Goal: Information Seeking & Learning: Learn about a topic

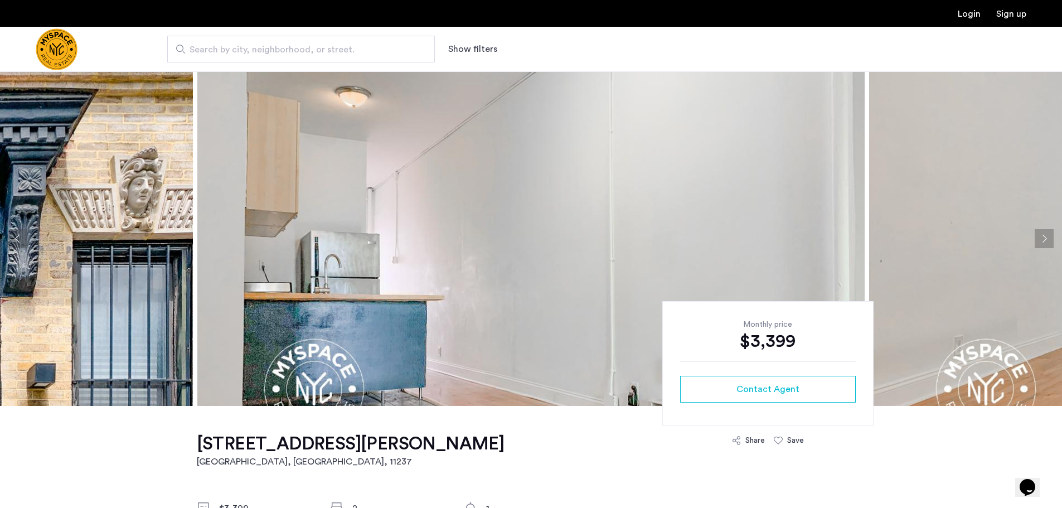
click at [1043, 242] on button "Next apartment" at bounding box center [1044, 238] width 19 height 19
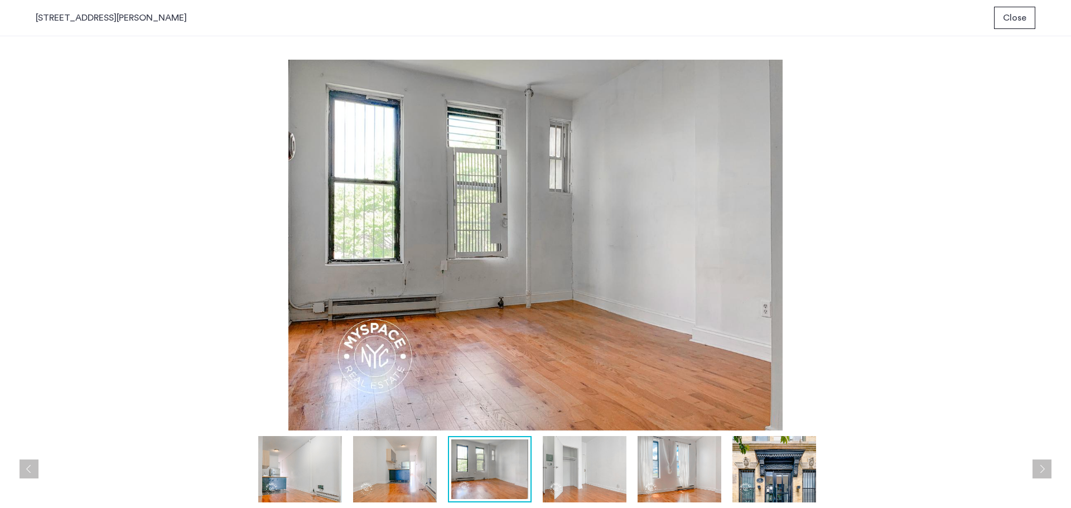
click at [572, 453] on img at bounding box center [585, 469] width 84 height 66
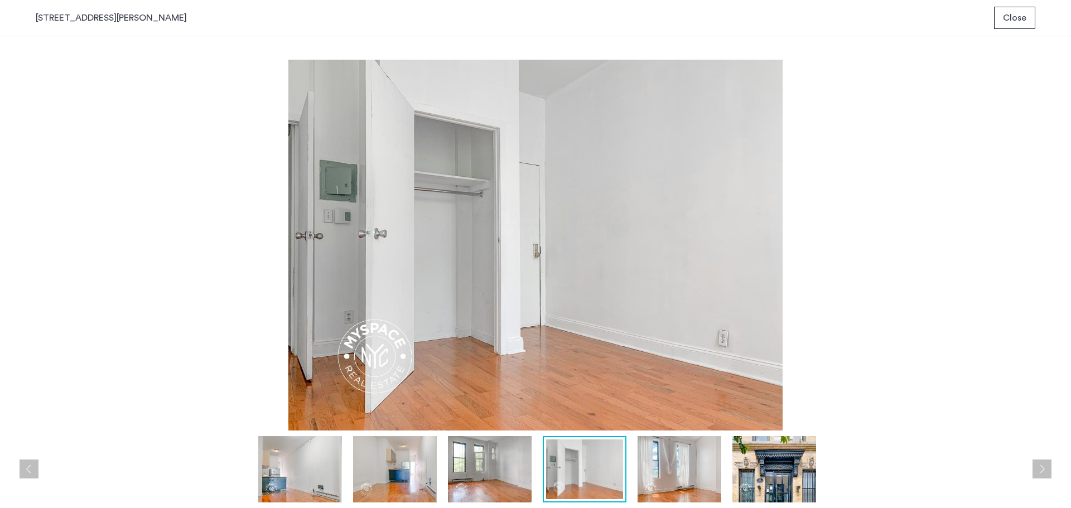
click at [679, 470] on img at bounding box center [679, 469] width 84 height 66
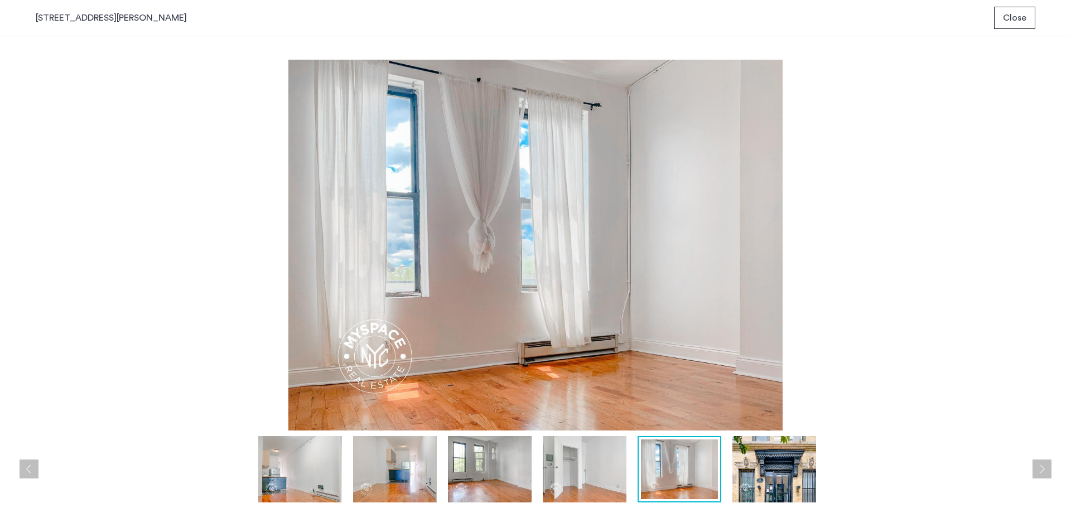
click at [1039, 471] on button "Next apartment" at bounding box center [1041, 468] width 19 height 19
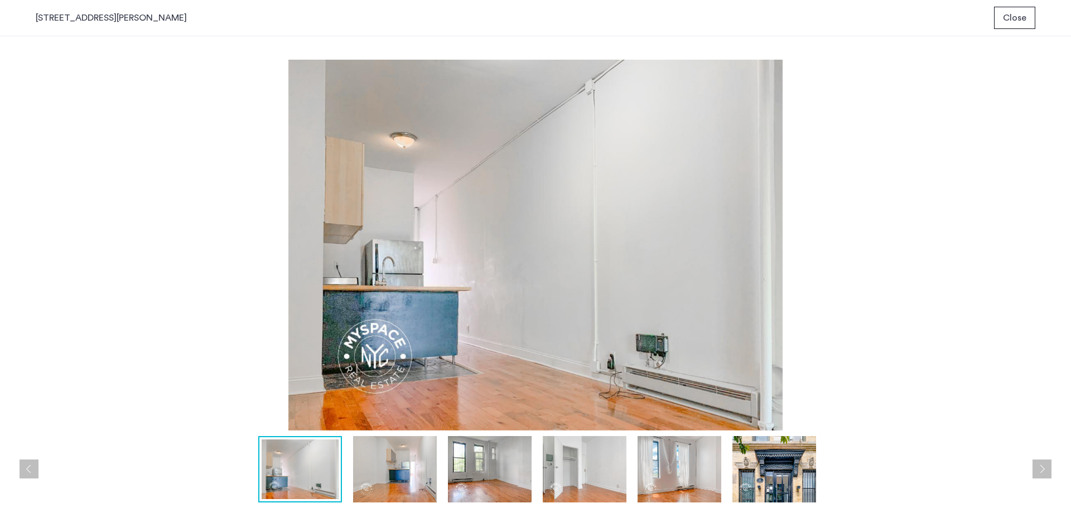
click at [1039, 471] on button "Next apartment" at bounding box center [1041, 468] width 19 height 19
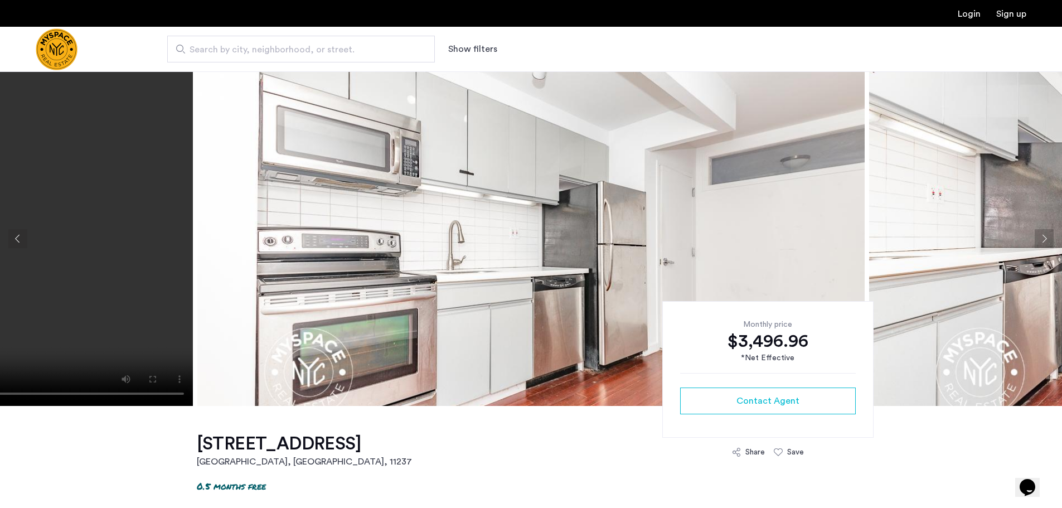
click at [1043, 239] on button "Next apartment" at bounding box center [1044, 238] width 19 height 19
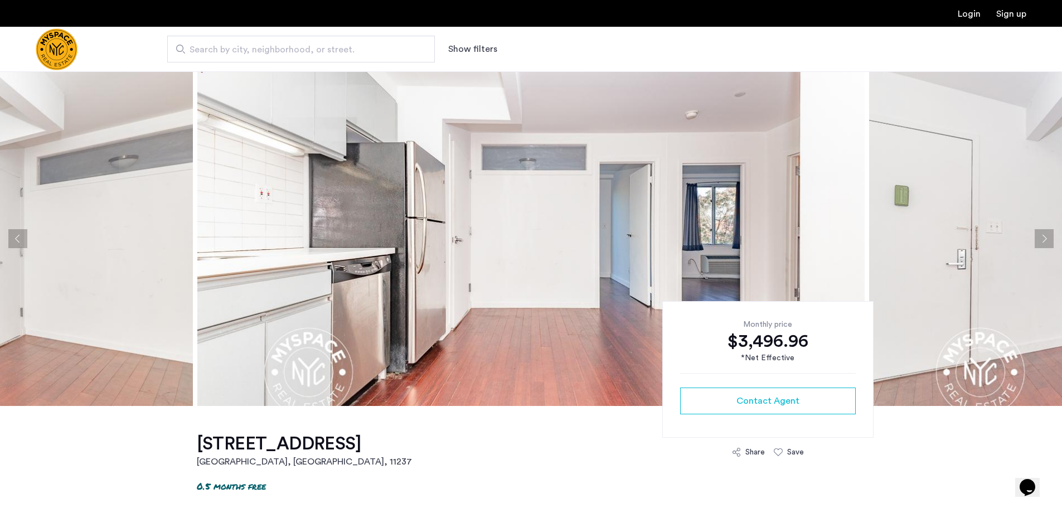
click at [1043, 238] on button "Next apartment" at bounding box center [1044, 238] width 19 height 19
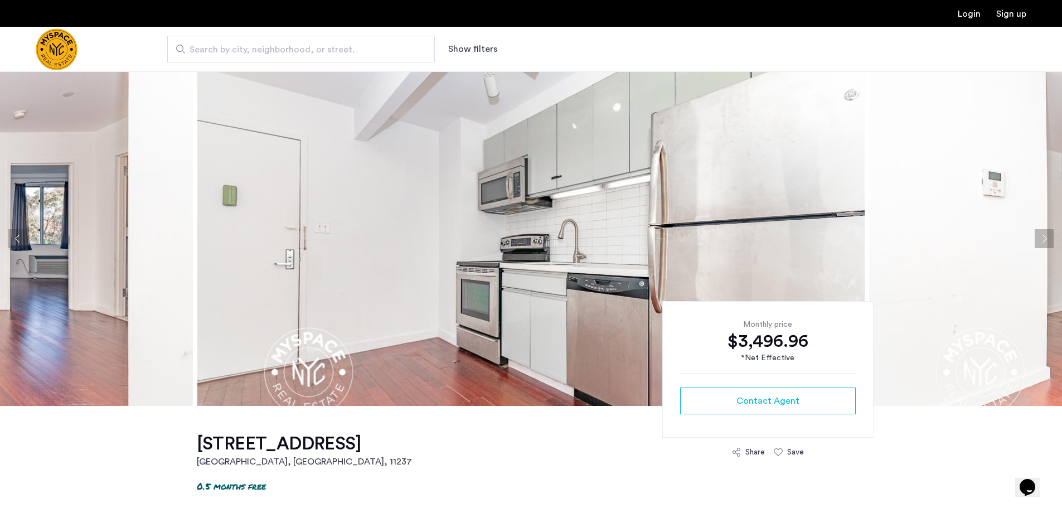
click at [1039, 236] on button "Next apartment" at bounding box center [1044, 238] width 19 height 19
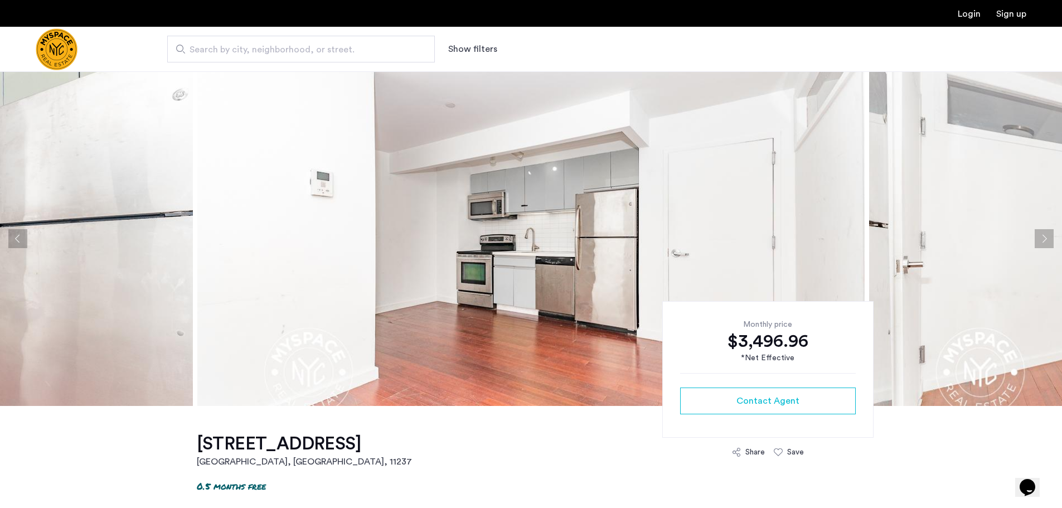
click at [1039, 236] on button "Next apartment" at bounding box center [1044, 238] width 19 height 19
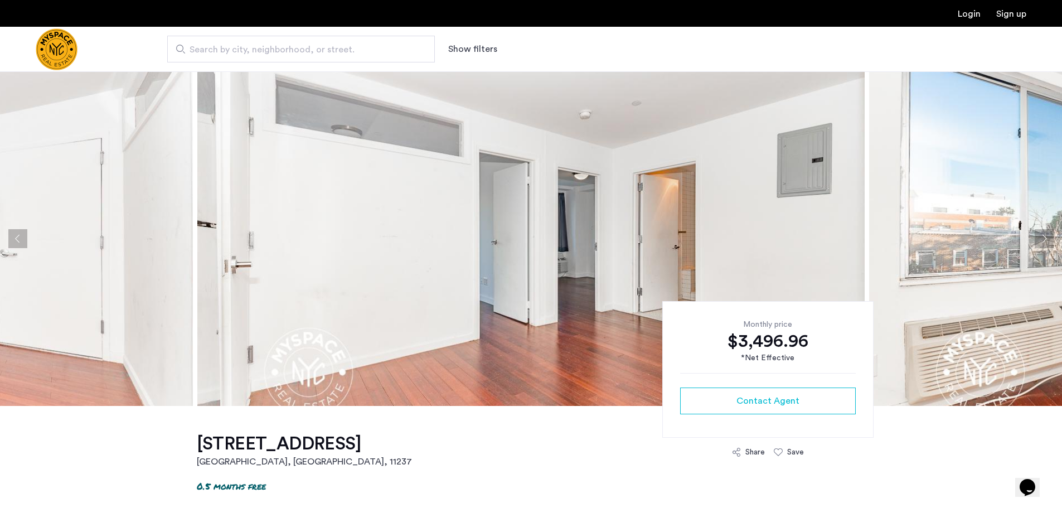
click at [1039, 236] on button "Next apartment" at bounding box center [1044, 238] width 19 height 19
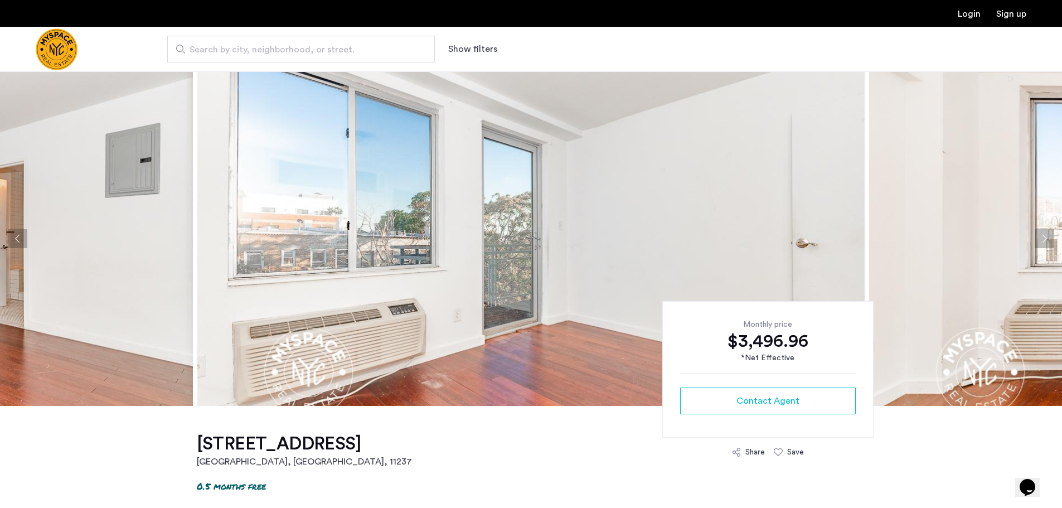
click at [1040, 237] on button "Next apartment" at bounding box center [1044, 238] width 19 height 19
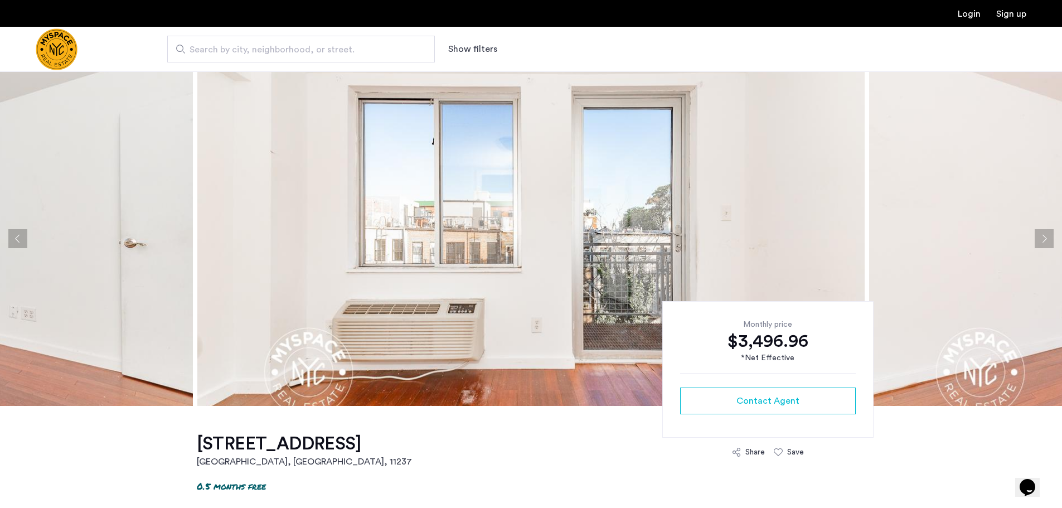
click at [1040, 237] on button "Next apartment" at bounding box center [1044, 238] width 19 height 19
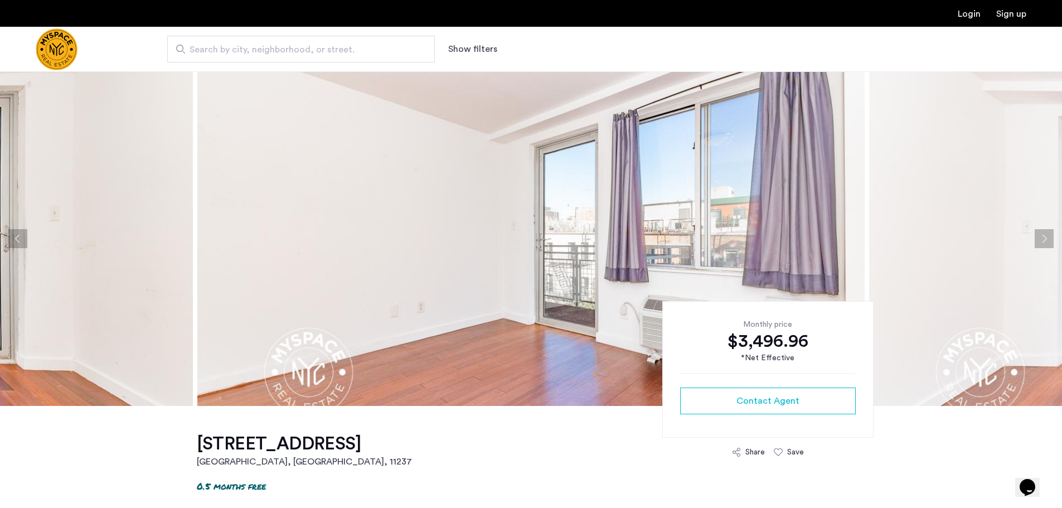
click at [1040, 237] on button "Next apartment" at bounding box center [1044, 238] width 19 height 19
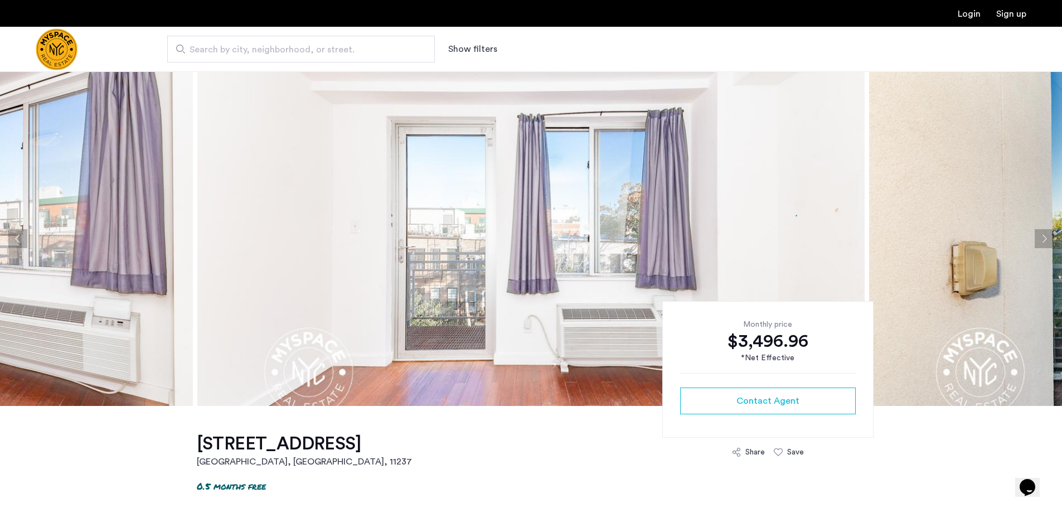
click at [1040, 237] on button "Next apartment" at bounding box center [1044, 238] width 19 height 19
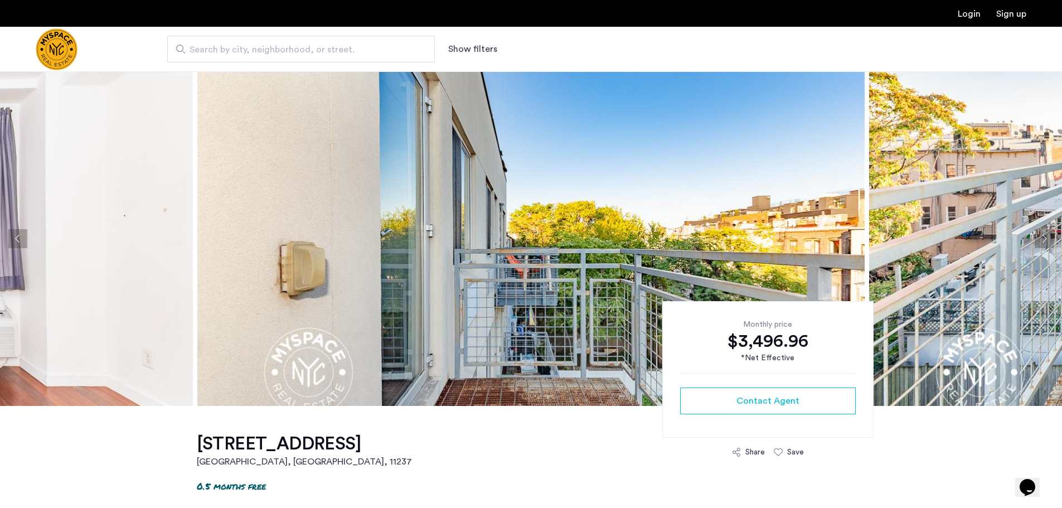
click at [1040, 237] on button "Next apartment" at bounding box center [1044, 238] width 19 height 19
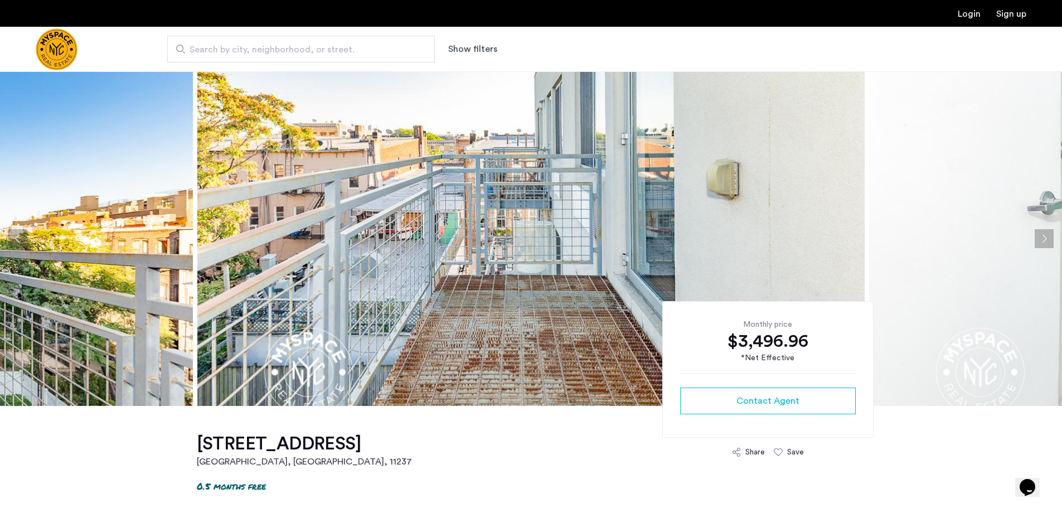
click at [1040, 237] on button "Next apartment" at bounding box center [1044, 238] width 19 height 19
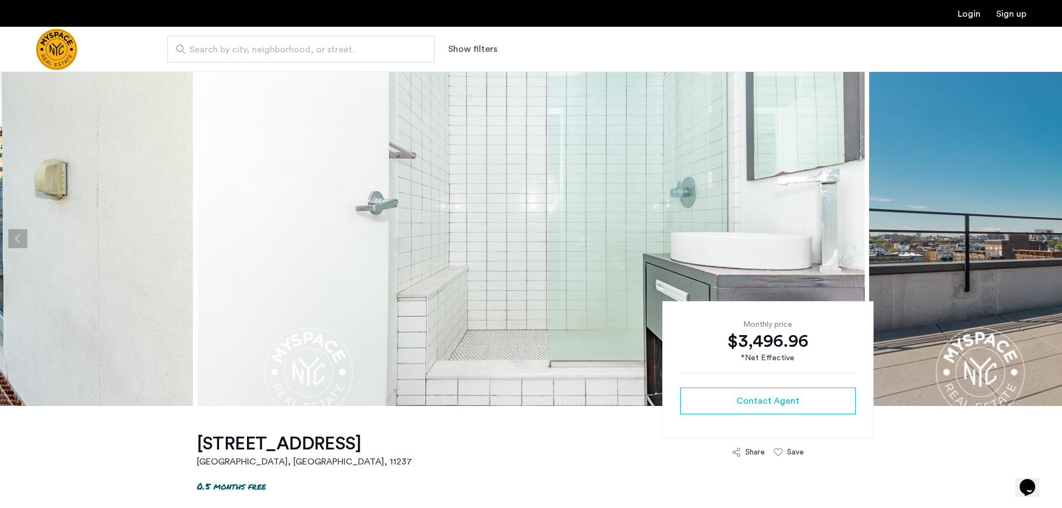
click at [1040, 237] on button "Next apartment" at bounding box center [1044, 238] width 19 height 19
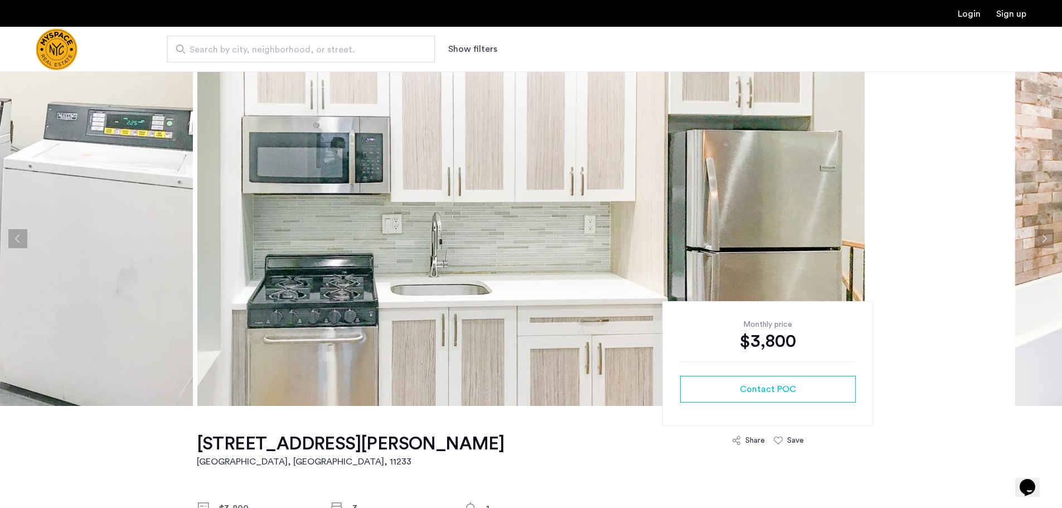
click at [1052, 235] on button "Next apartment" at bounding box center [1044, 238] width 19 height 19
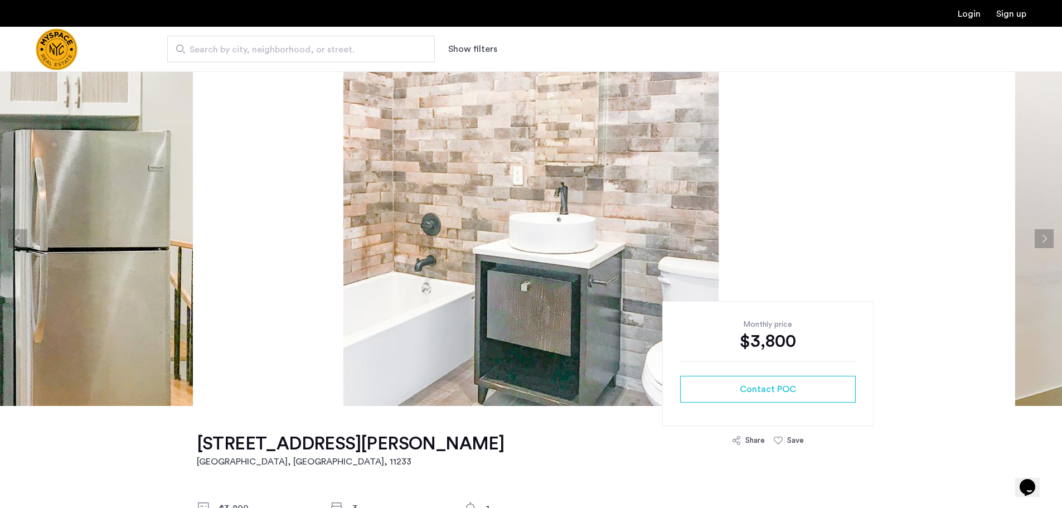
click at [1049, 235] on button "Next apartment" at bounding box center [1044, 238] width 19 height 19
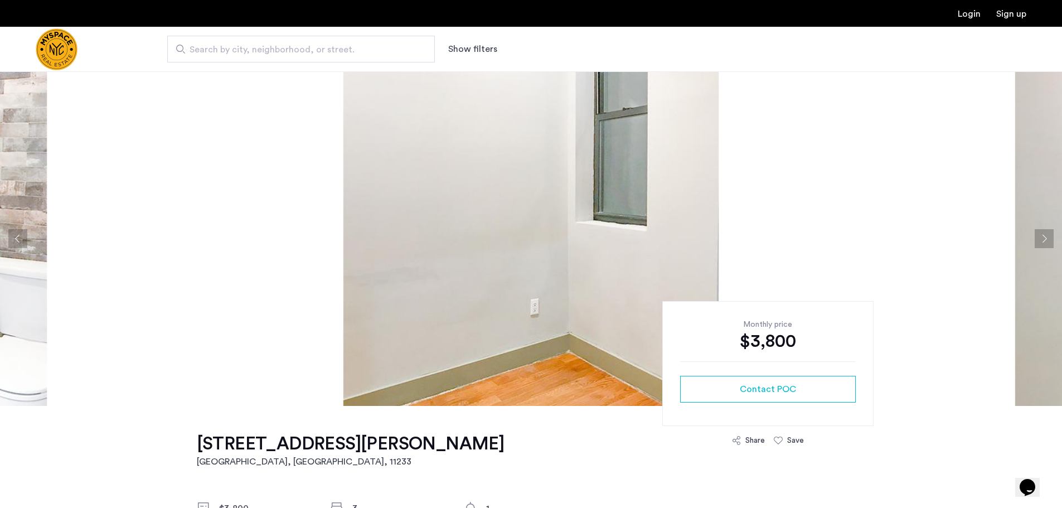
click at [1043, 235] on button "Next apartment" at bounding box center [1044, 238] width 19 height 19
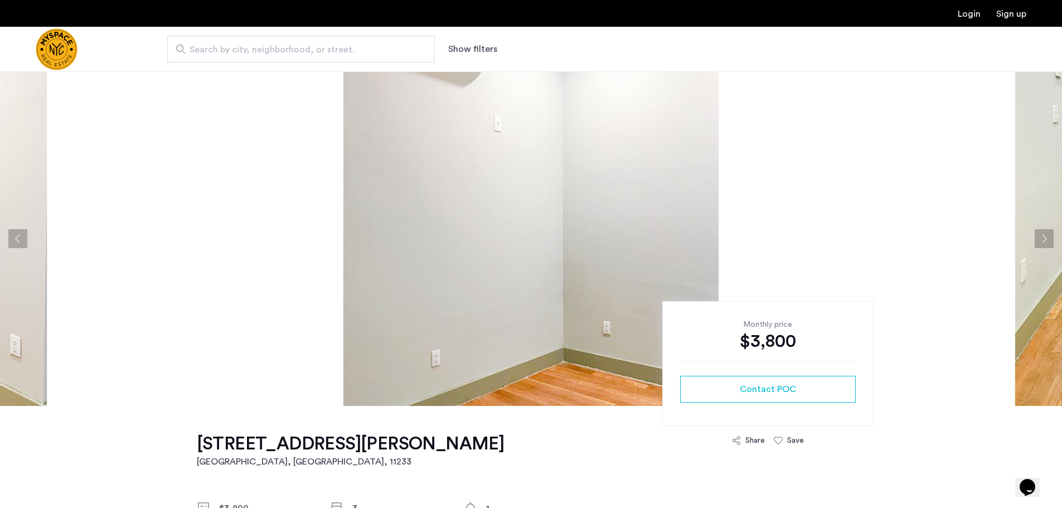
click at [1043, 235] on button "Next apartment" at bounding box center [1044, 238] width 19 height 19
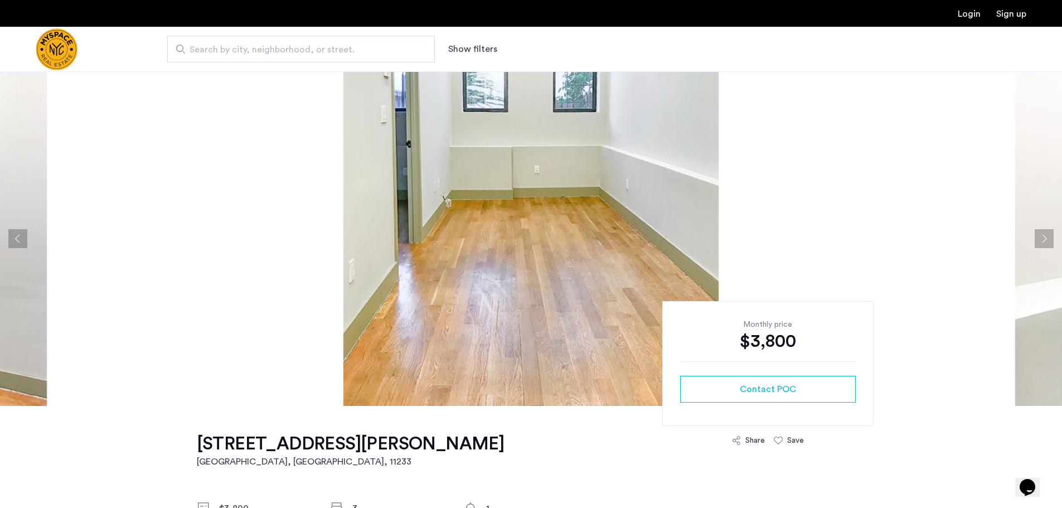
click at [1043, 235] on button "Next apartment" at bounding box center [1044, 238] width 19 height 19
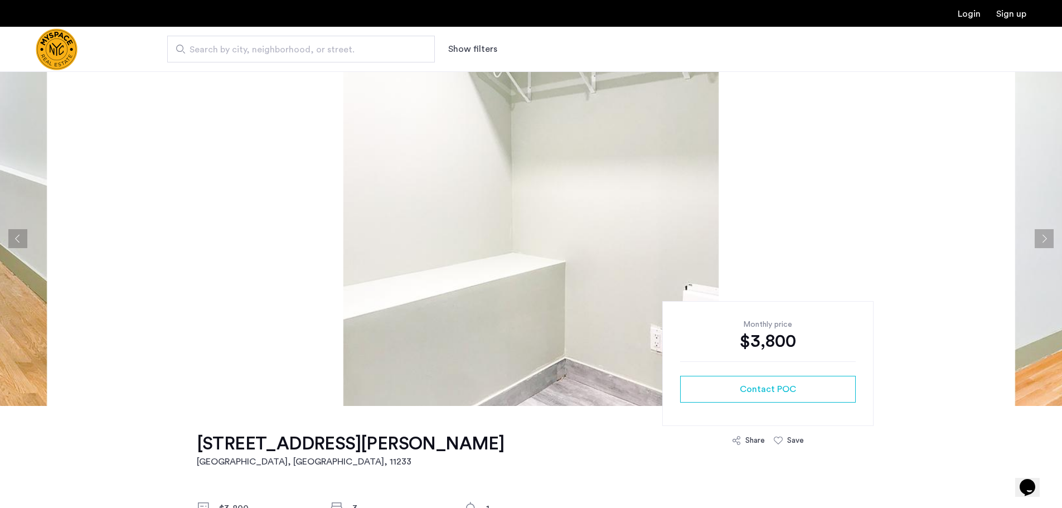
click at [1043, 235] on button "Next apartment" at bounding box center [1044, 238] width 19 height 19
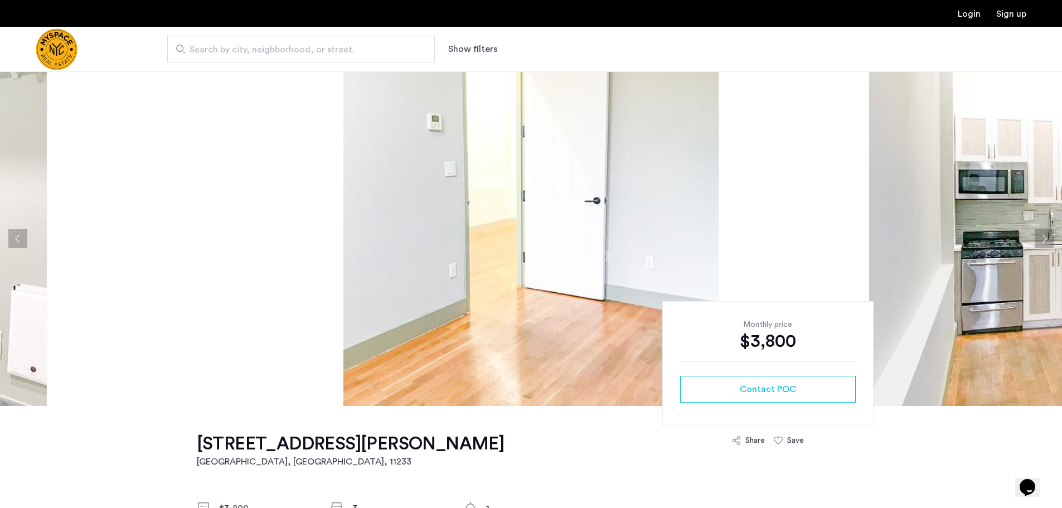
click at [1043, 235] on button "Next apartment" at bounding box center [1044, 238] width 19 height 19
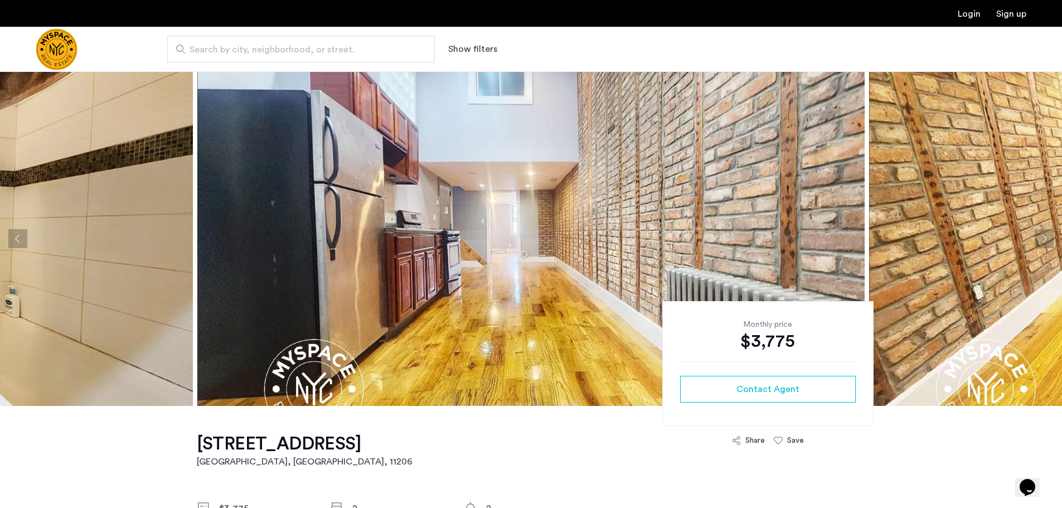
click at [1042, 241] on button "Next apartment" at bounding box center [1044, 238] width 19 height 19
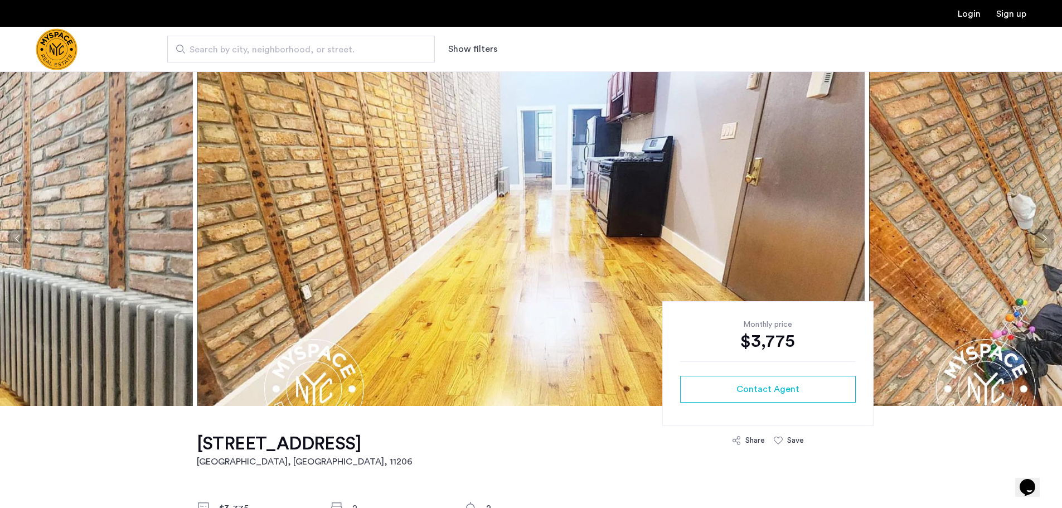
click at [1042, 240] on button "Next apartment" at bounding box center [1044, 238] width 19 height 19
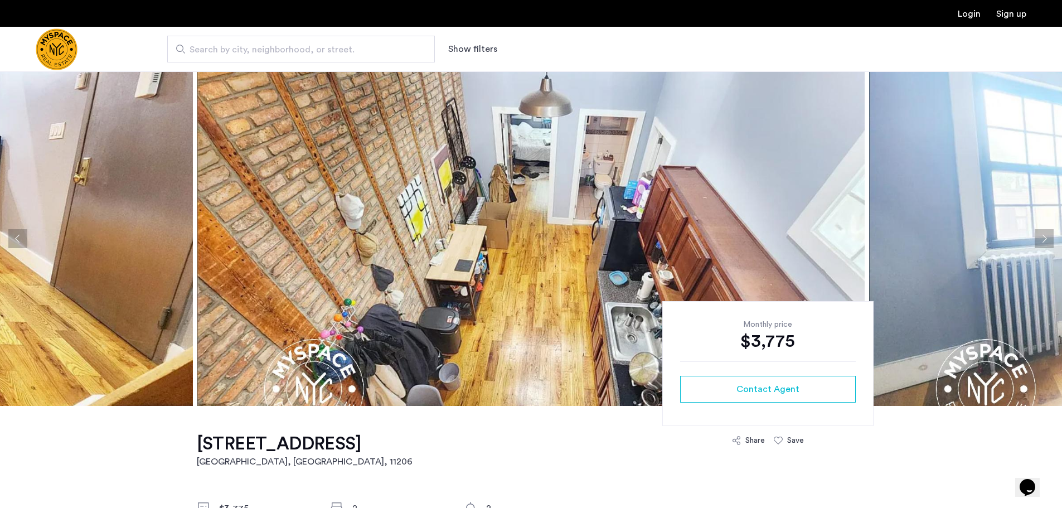
click at [1042, 240] on button "Next apartment" at bounding box center [1044, 238] width 19 height 19
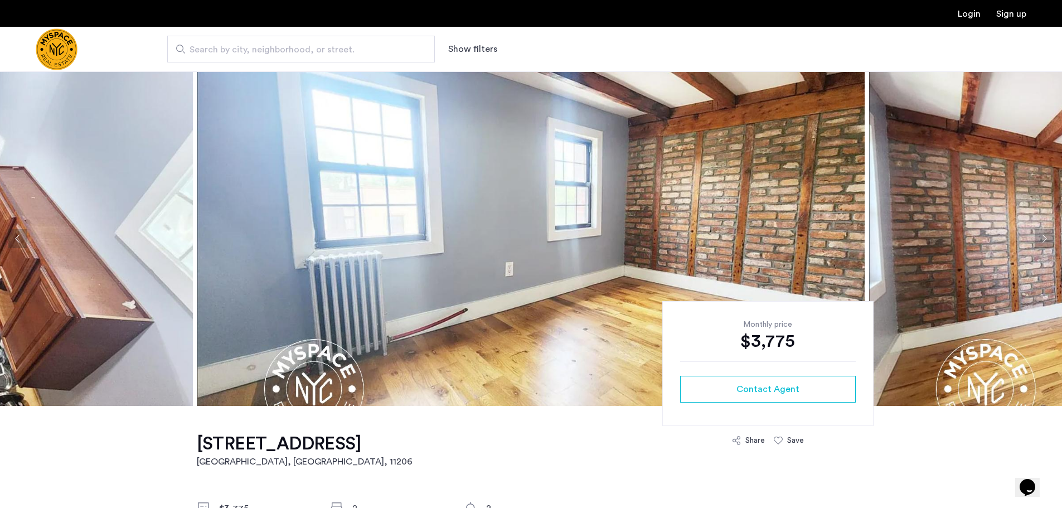
click at [1043, 236] on button "Next apartment" at bounding box center [1044, 238] width 19 height 19
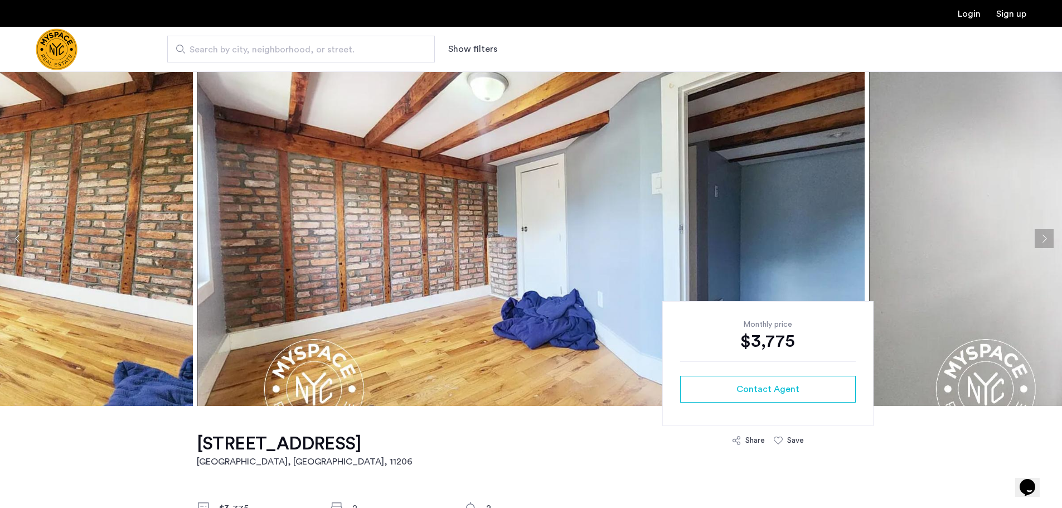
click at [1043, 236] on button "Next apartment" at bounding box center [1044, 238] width 19 height 19
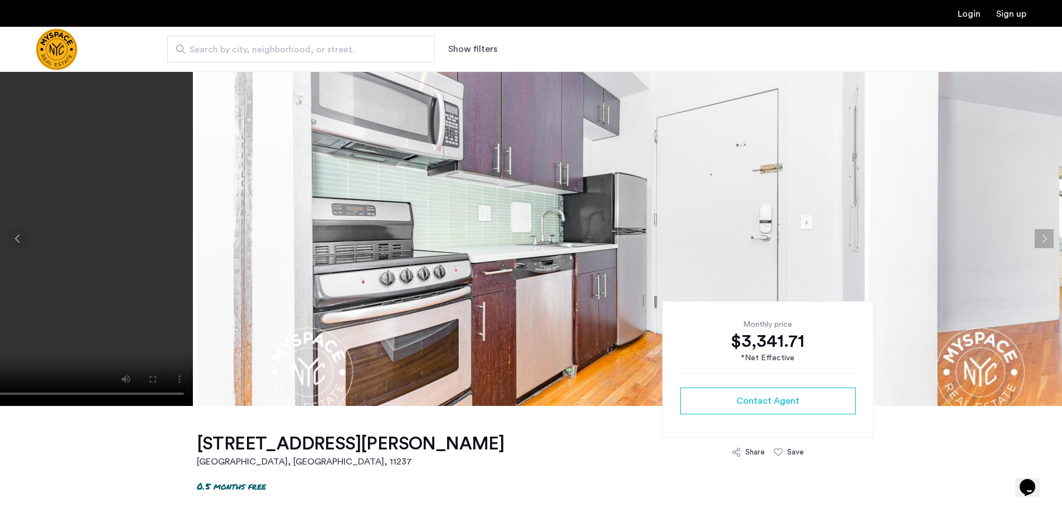
click at [1044, 235] on button "Next apartment" at bounding box center [1044, 238] width 19 height 19
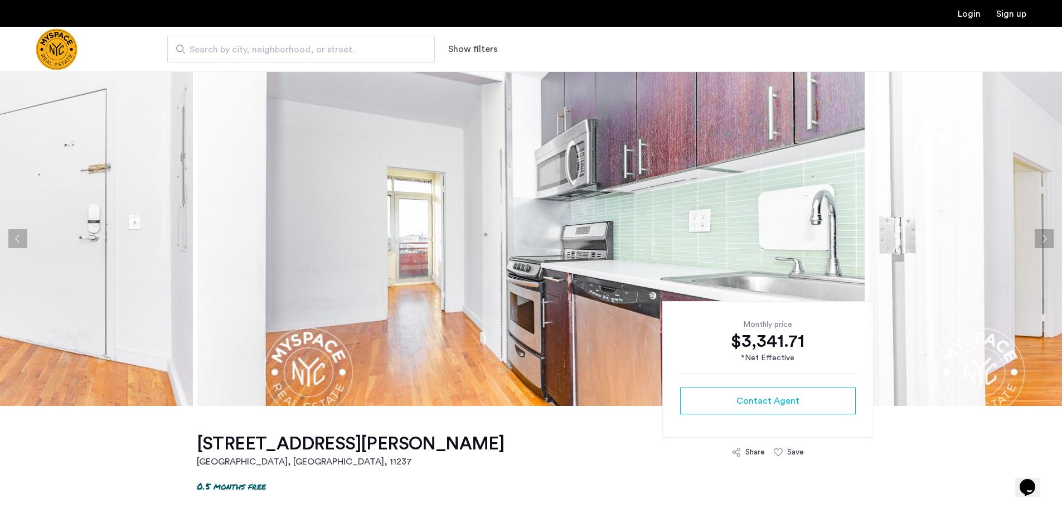
click at [1043, 243] on button "Next apartment" at bounding box center [1044, 238] width 19 height 19
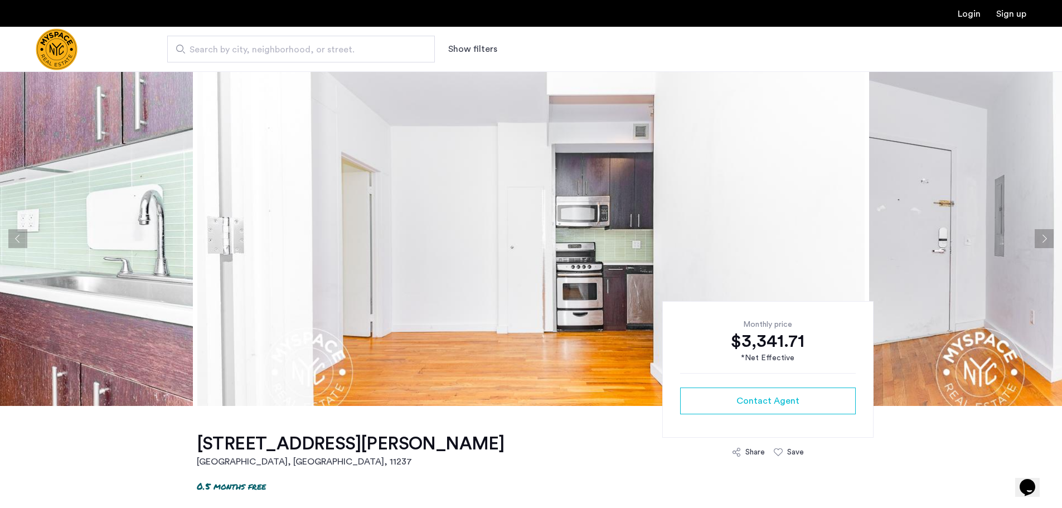
click at [1043, 243] on button "Next apartment" at bounding box center [1044, 238] width 19 height 19
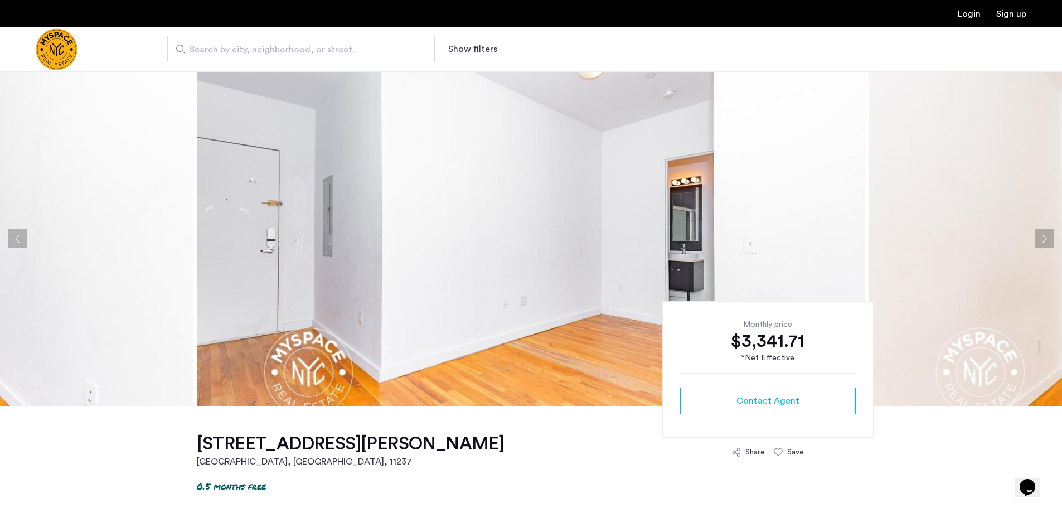
click at [1043, 243] on button "Next apartment" at bounding box center [1044, 238] width 19 height 19
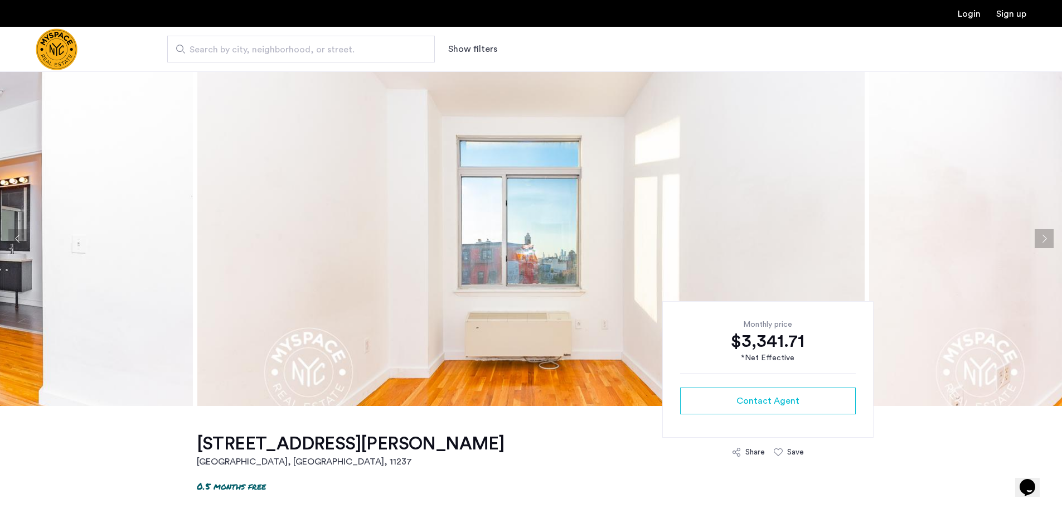
click at [1043, 243] on button "Next apartment" at bounding box center [1044, 238] width 19 height 19
